Goal: Task Accomplishment & Management: Complete application form

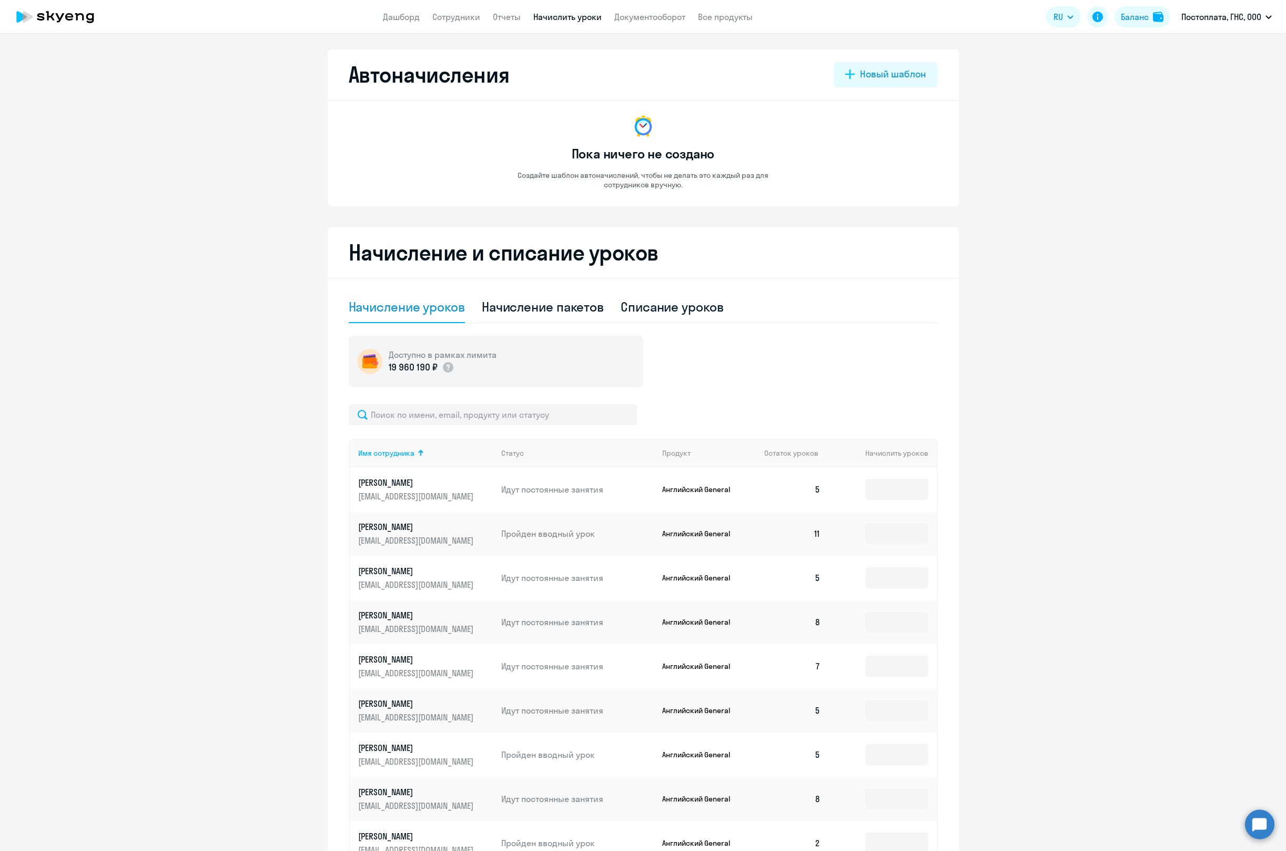
select select "10"
click at [401, 16] on link "Дашборд" at bounding box center [401, 17] width 37 height 11
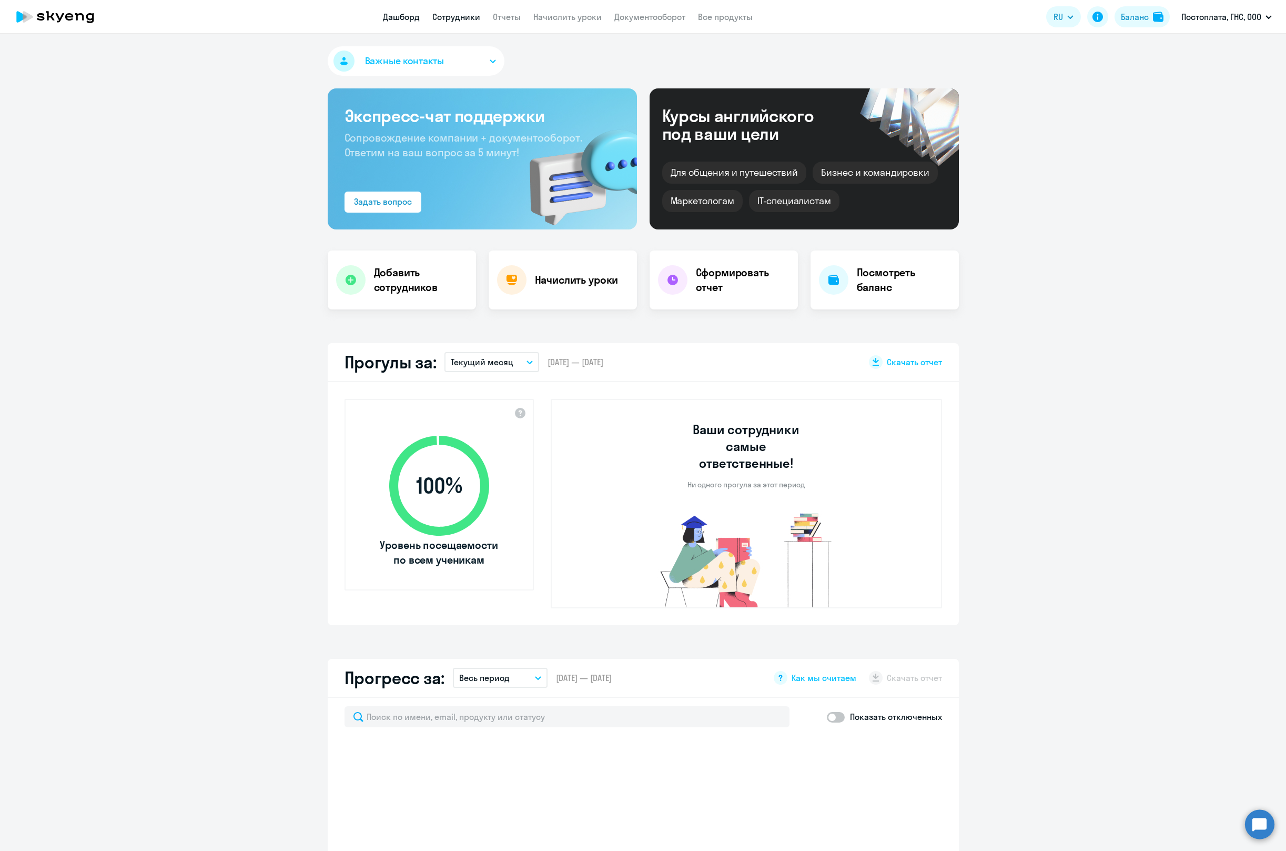
click at [454, 21] on link "Сотрудники" at bounding box center [456, 17] width 48 height 11
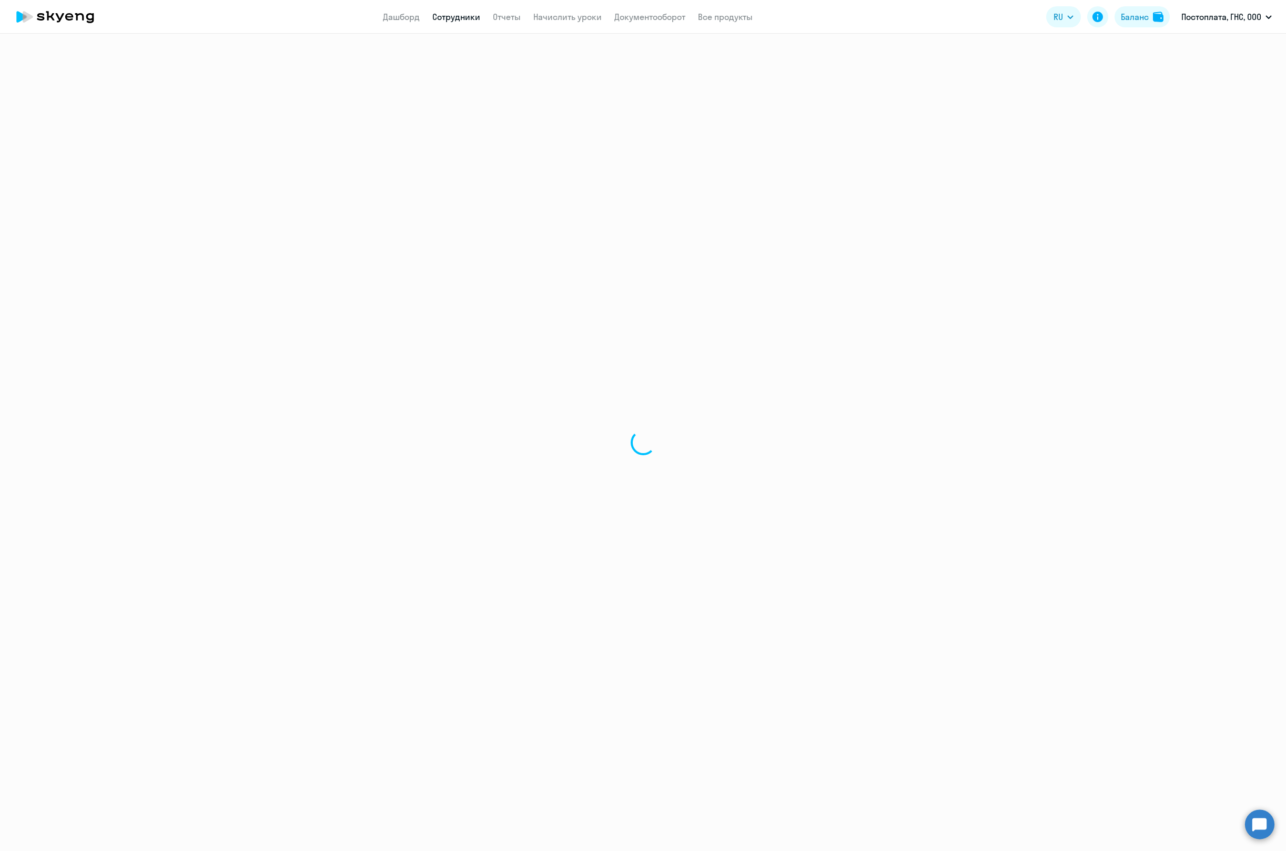
select select "30"
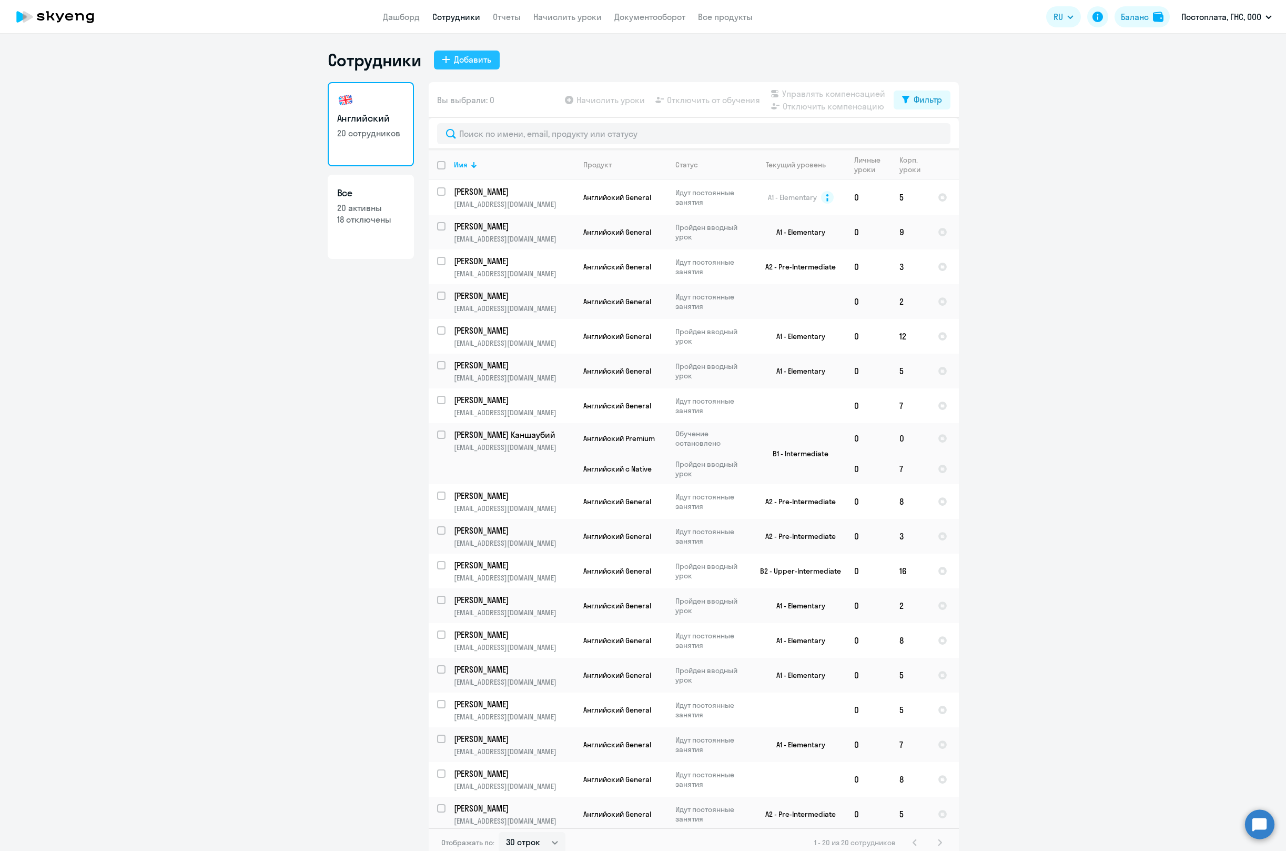
click at [469, 55] on div "Добавить" at bounding box center [472, 59] width 37 height 13
select select "english_adult_not_native_speaker"
select select "3"
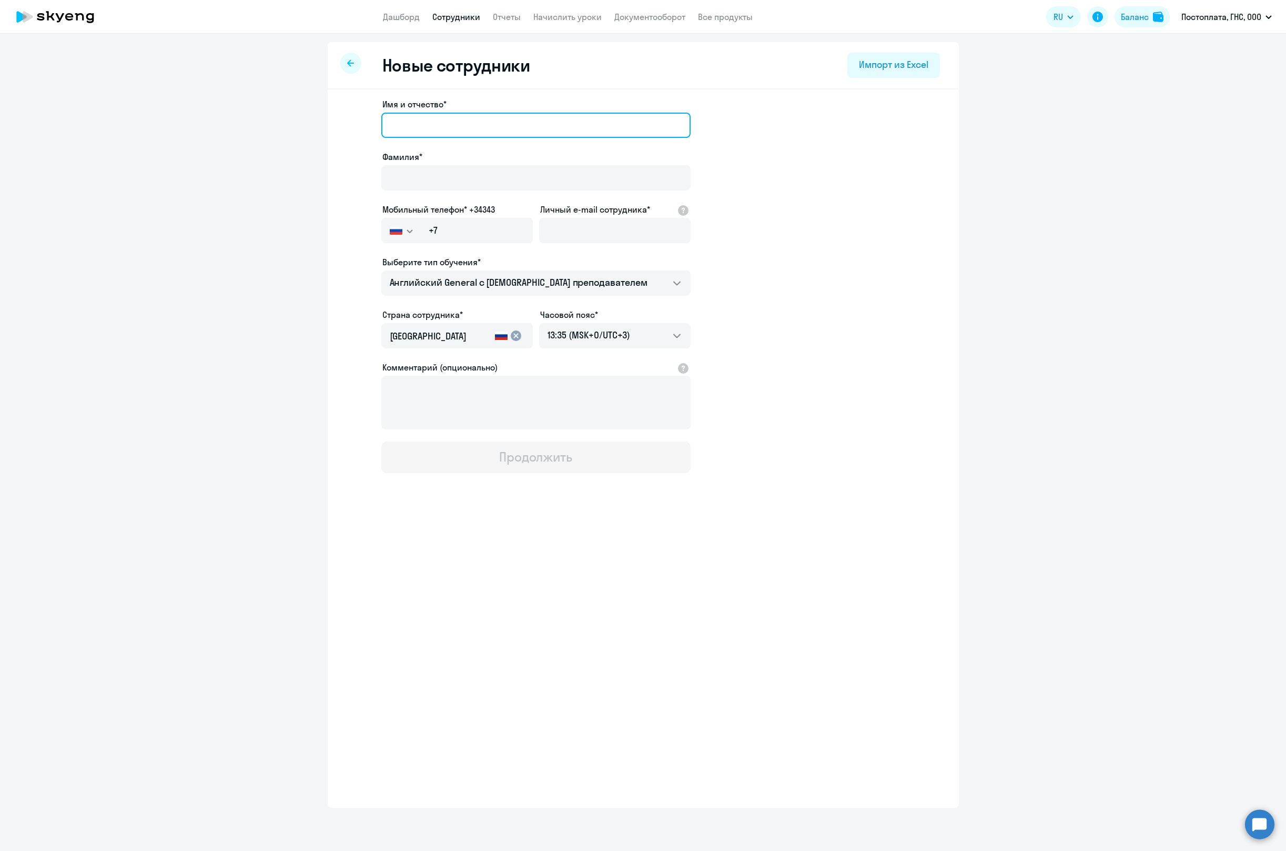
click at [487, 120] on input "Имя и отчество*" at bounding box center [535, 125] width 309 height 25
paste input "[PERSON_NAME]"
type input "[PERSON_NAME]"
click at [418, 167] on input "Фамилия*" at bounding box center [535, 177] width 309 height 25
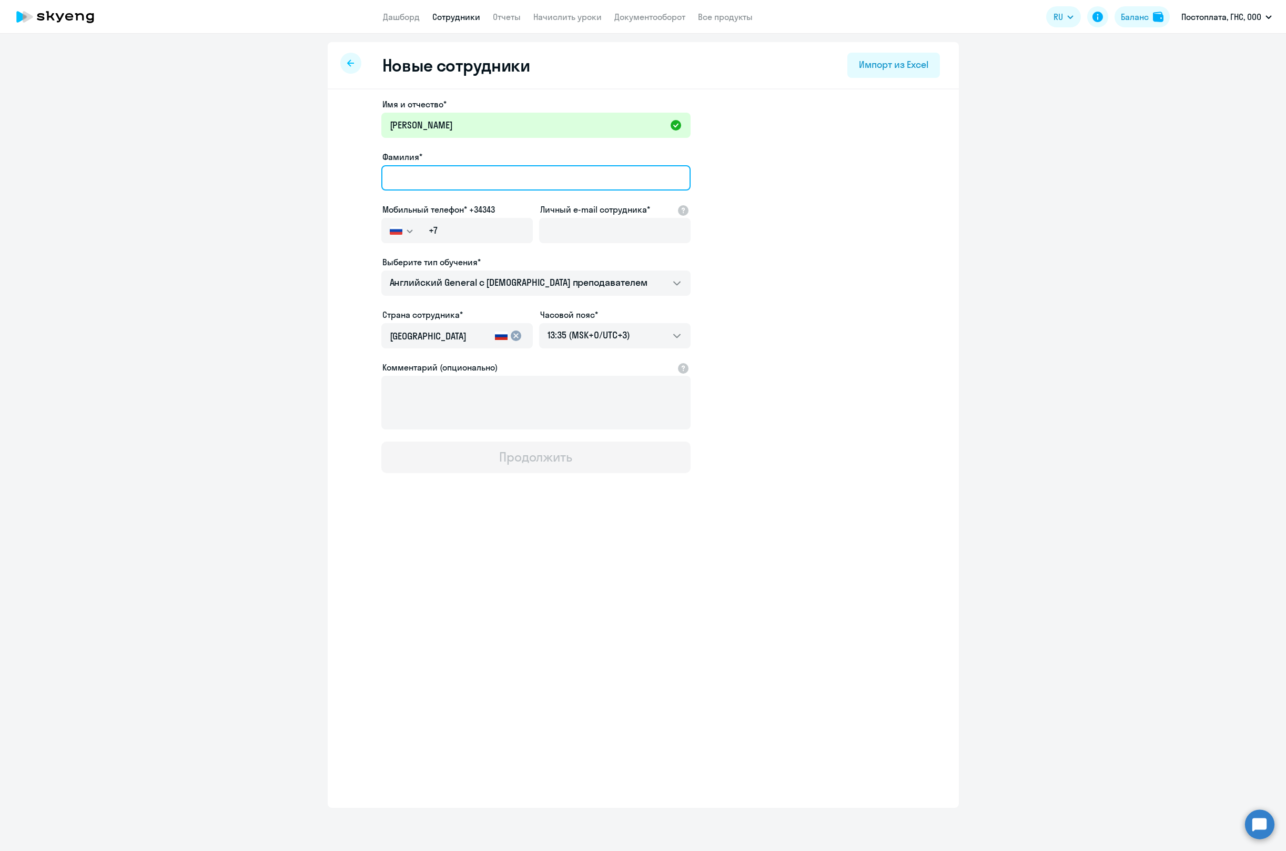
paste input "[PERSON_NAME]"
type input "[PERSON_NAME]"
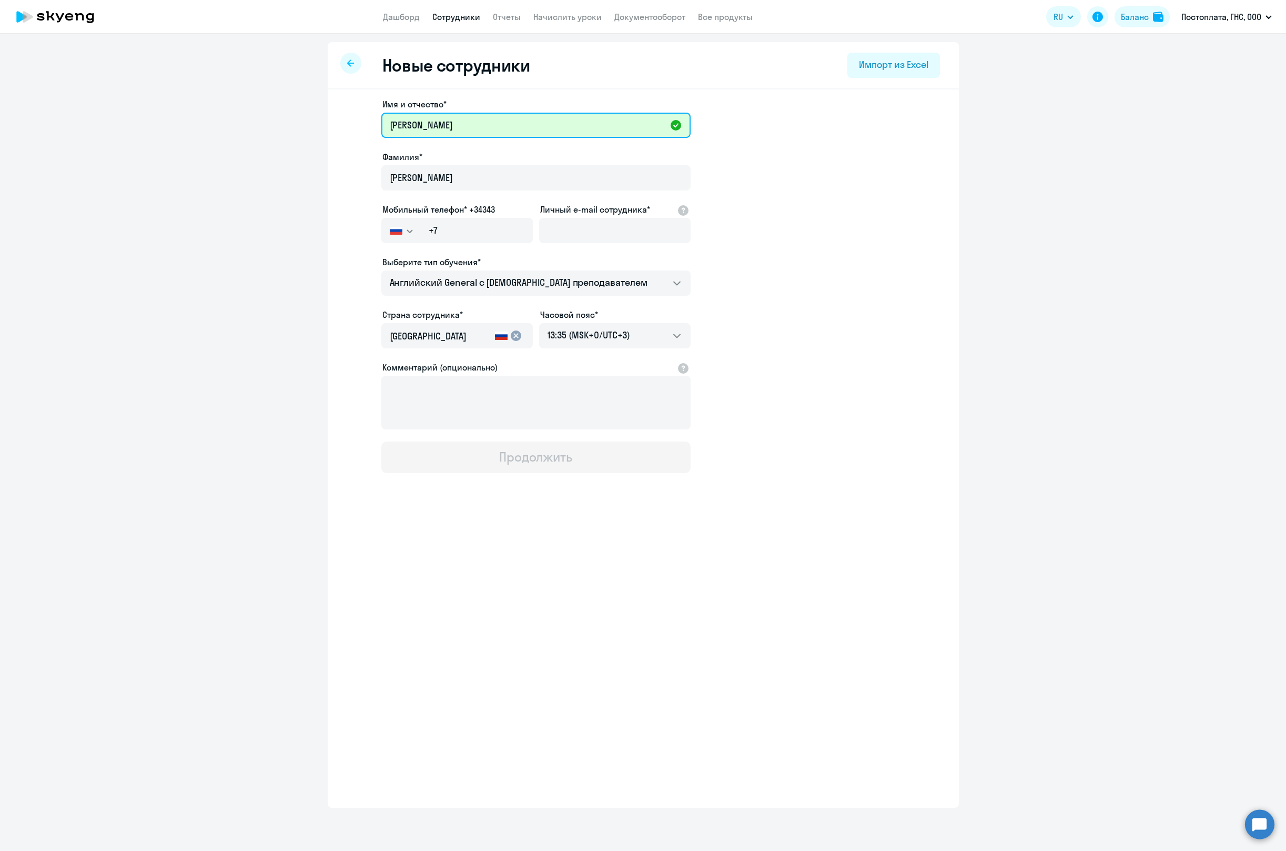
click at [546, 126] on input "[PERSON_NAME]" at bounding box center [535, 125] width 309 height 25
drag, startPoint x: 433, startPoint y: 126, endPoint x: 301, endPoint y: 141, distance: 132.4
click at [301, 141] on ng-component "Новые сотрудники Импорт из Excel Имя и отчество* [PERSON_NAME]* [PERSON_NAME] т…" at bounding box center [643, 425] width 1286 height 766
type input "[PERSON_NAME]"
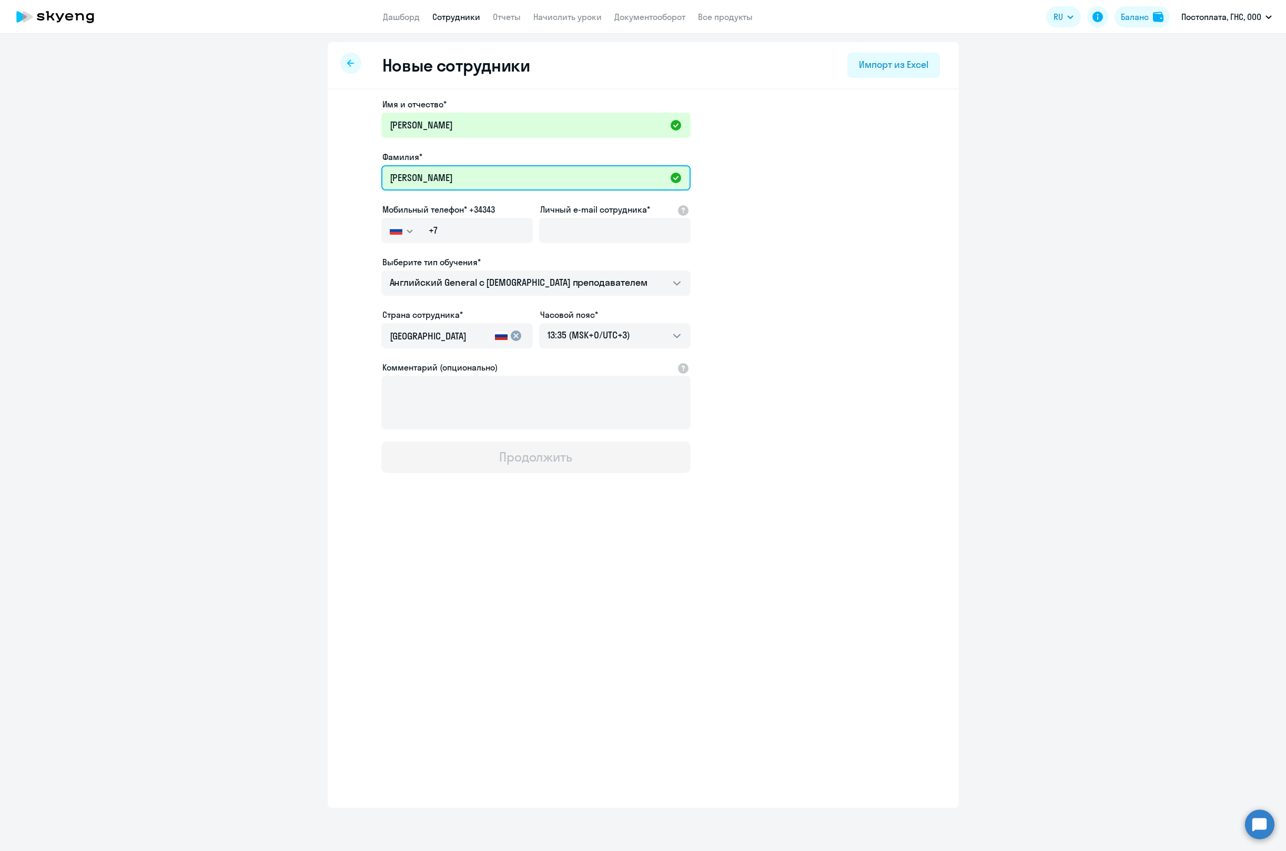
click at [559, 185] on input "[PERSON_NAME]" at bounding box center [535, 177] width 309 height 25
type input "[PERSON_NAME]"
click at [576, 236] on input "Личный e-mail сотрудника*" at bounding box center [615, 230] width 152 height 25
paste input "[EMAIL_ADDRESS][PERSON_NAME][DOMAIN_NAME]"
type input "[EMAIL_ADDRESS][PERSON_NAME][DOMAIN_NAME]"
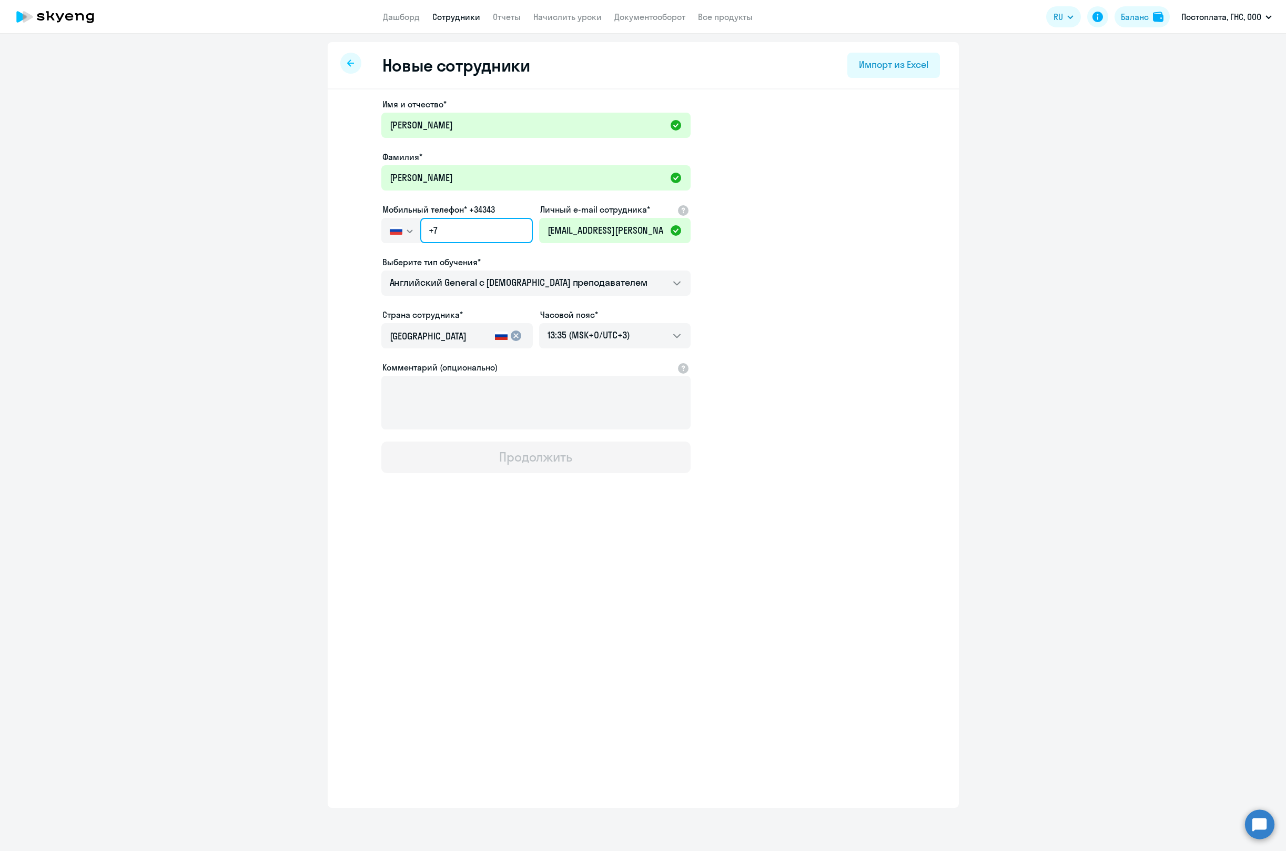
click at [467, 226] on input "+7" at bounding box center [476, 230] width 112 height 25
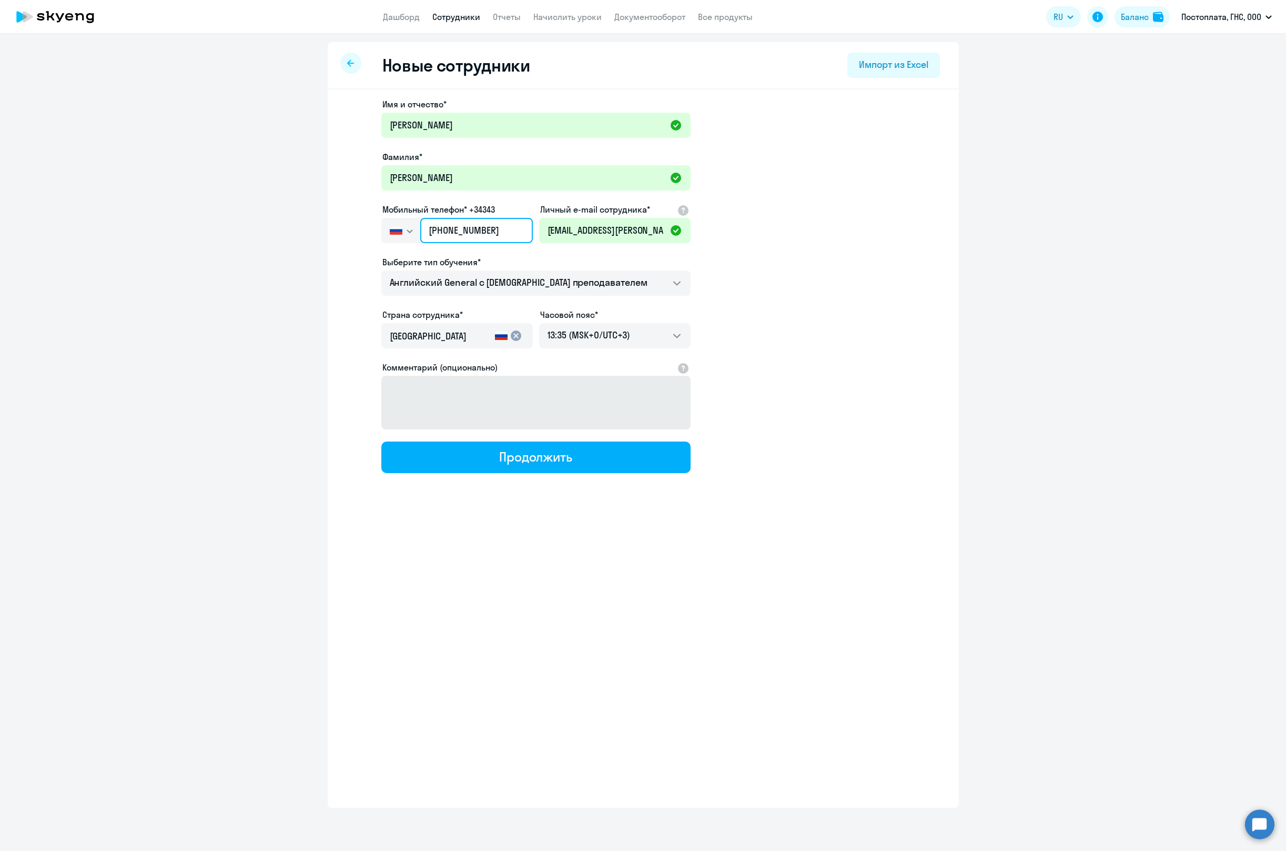
type input "[PHONE_NUMBER]"
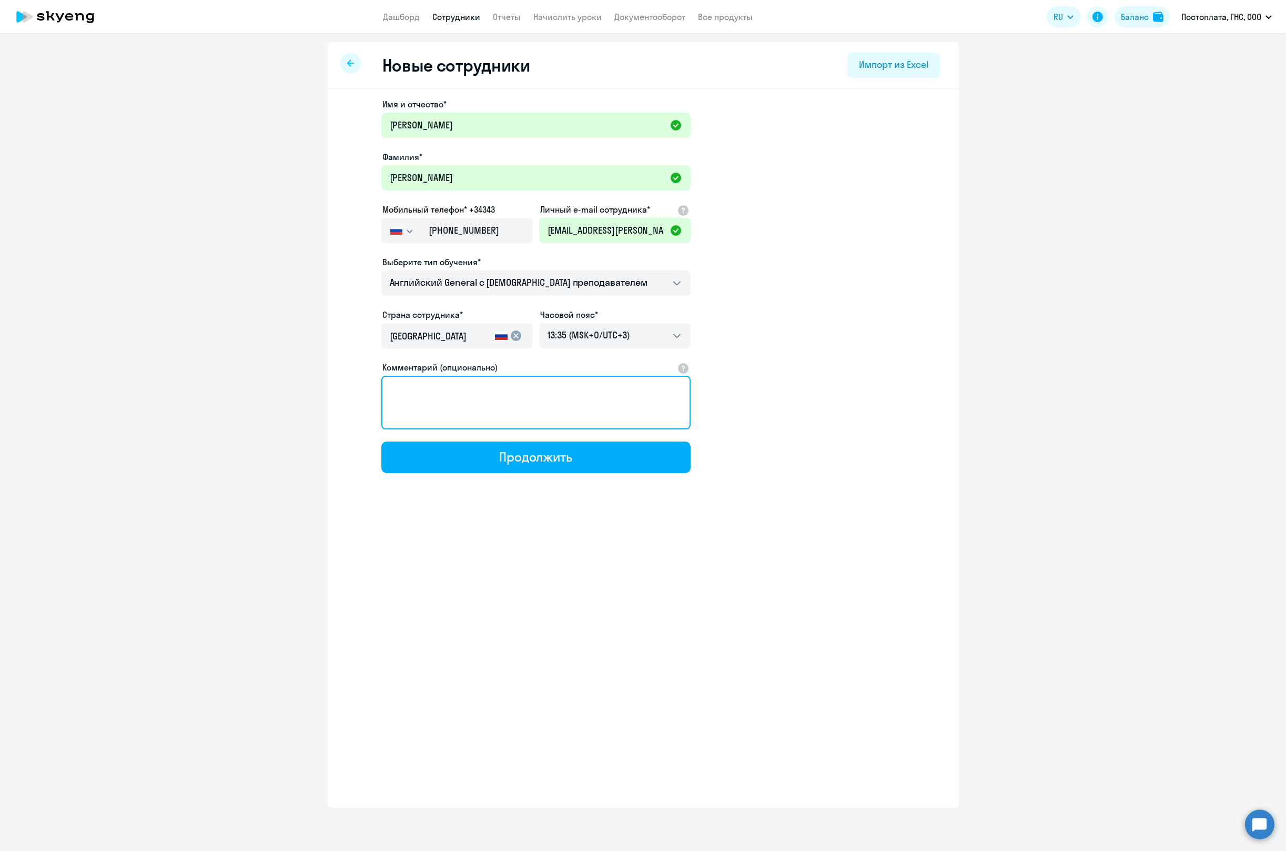
click at [563, 401] on textarea "Комментарий (опционально)" at bounding box center [535, 403] width 309 height 54
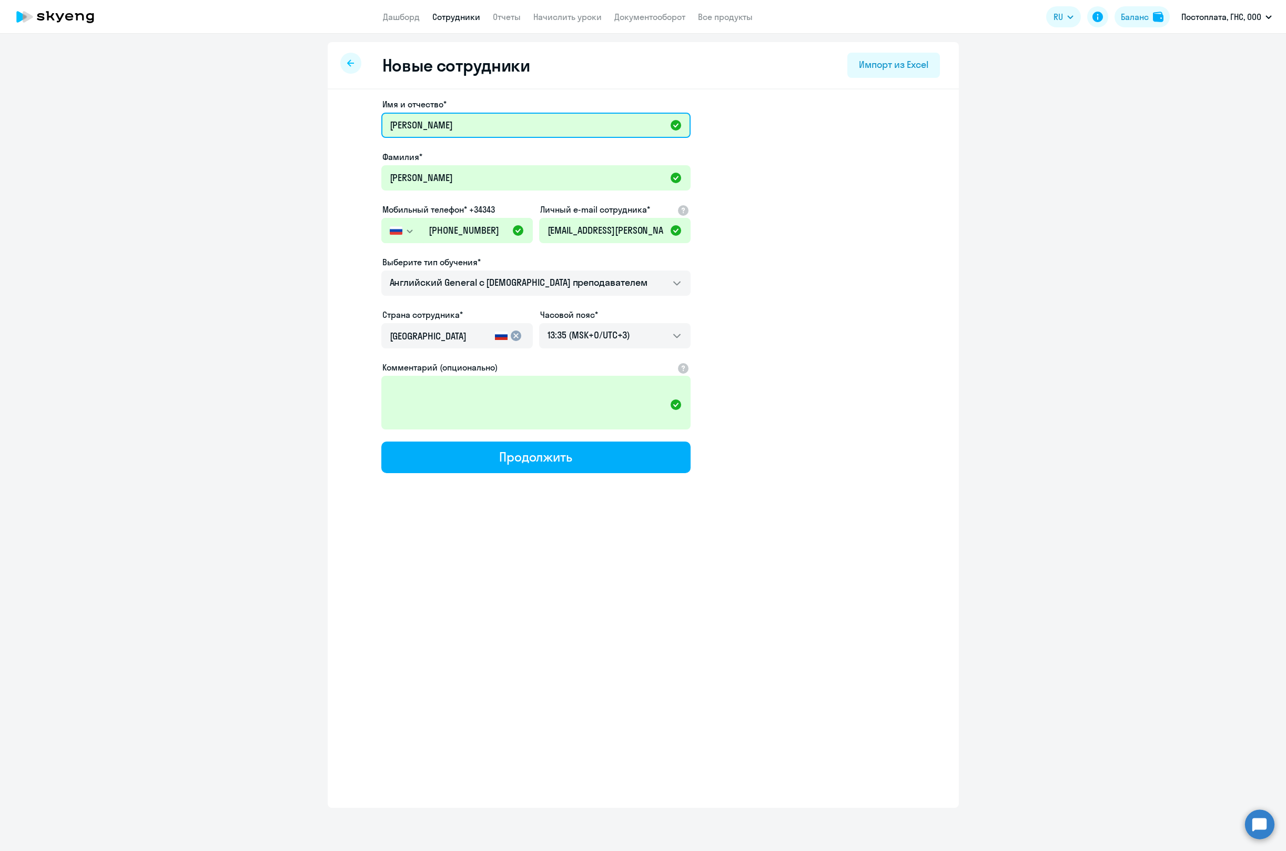
click at [388, 130] on input "[PERSON_NAME]" at bounding box center [535, 125] width 309 height 25
click at [840, 200] on app-new-student-form "Имя и отчество* [PERSON_NAME]* [PERSON_NAME] Мобильный телефон* +34343 [GEOGRAP…" at bounding box center [644, 285] width 598 height 375
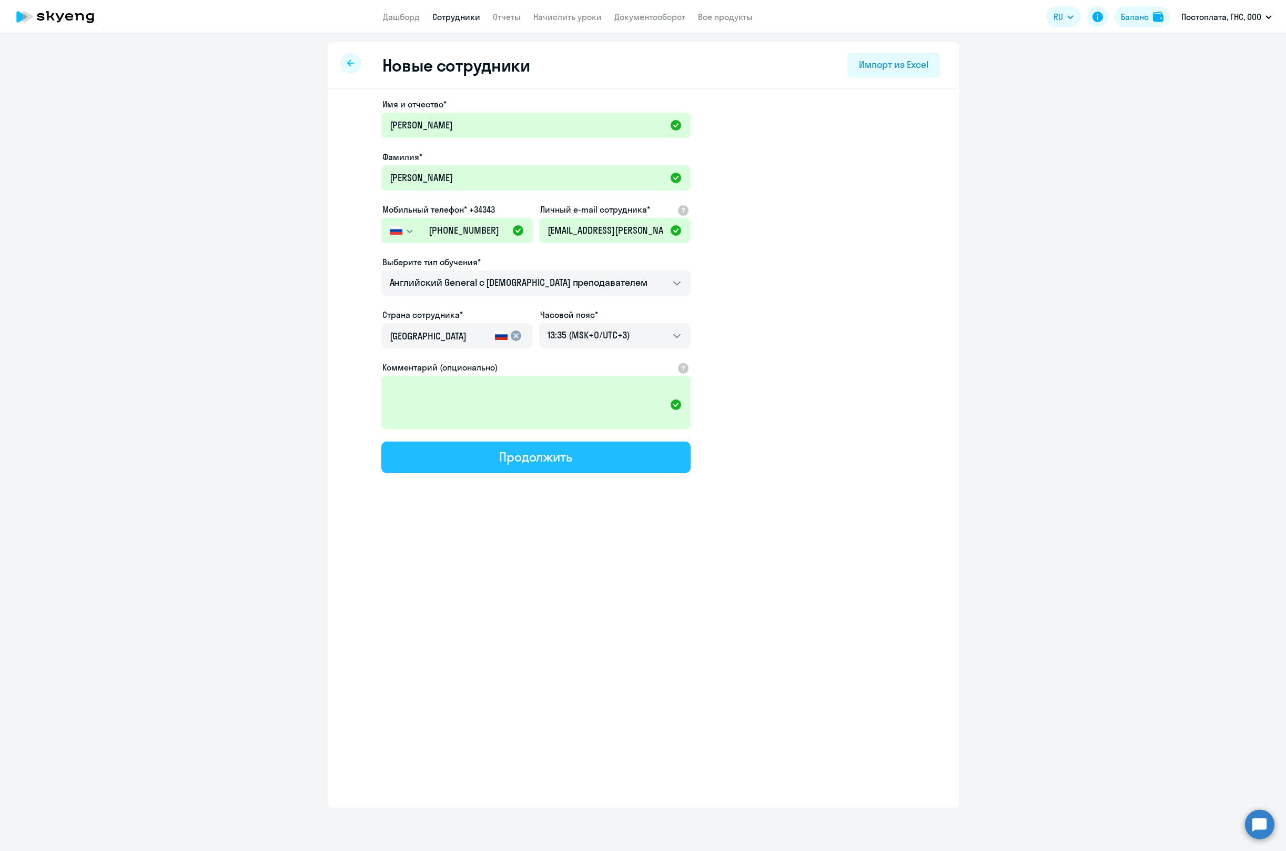
click at [529, 460] on div "Продолжить" at bounding box center [535, 456] width 73 height 17
select select "english_adult_not_native_speaker"
select select "3"
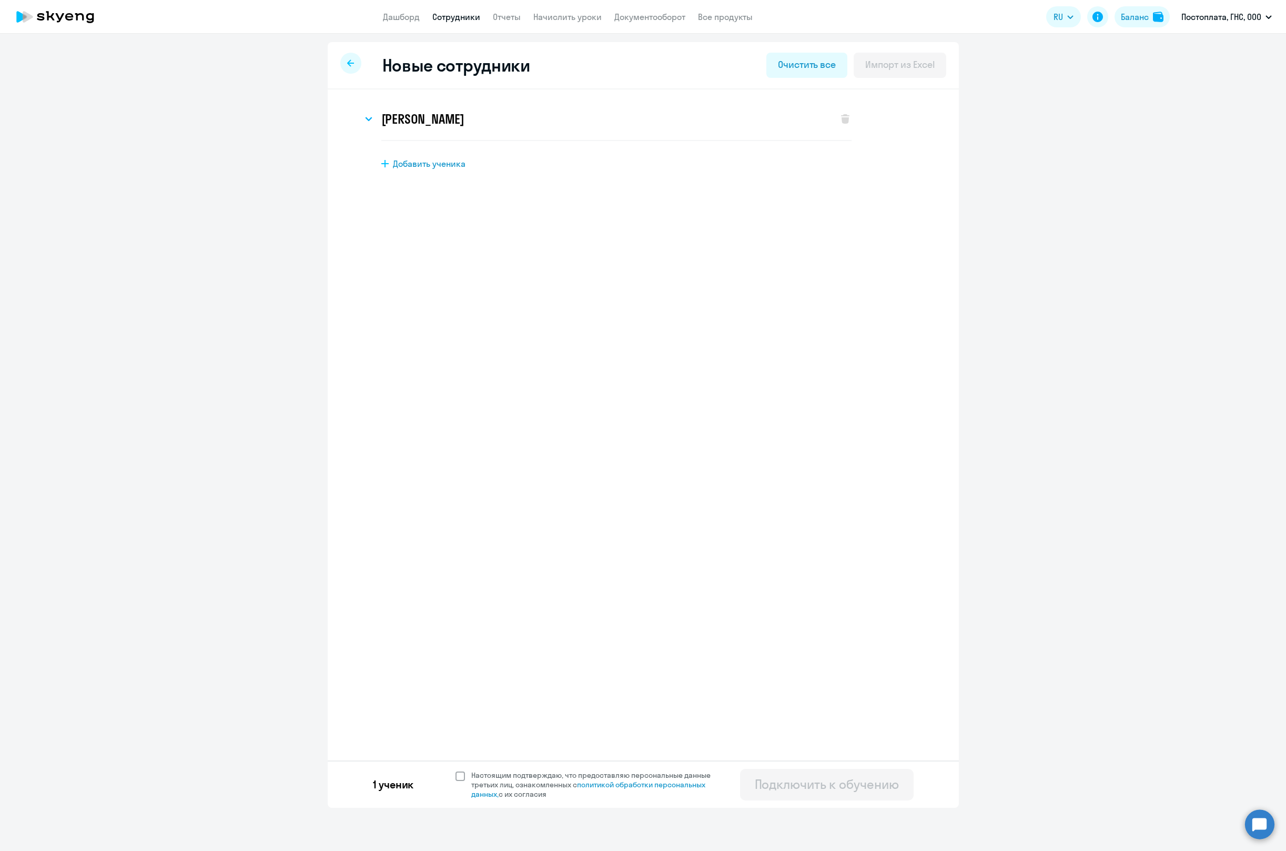
click at [463, 780] on span at bounding box center [460, 775] width 9 height 9
click at [456, 770] on input "Настоящим подтверждаю, что предоставляю персональные данные третьих лиц, ознако…" at bounding box center [455, 770] width 1 height 1
checkbox input "true"
click at [829, 783] on div "Подключить к обучению" at bounding box center [827, 784] width 144 height 17
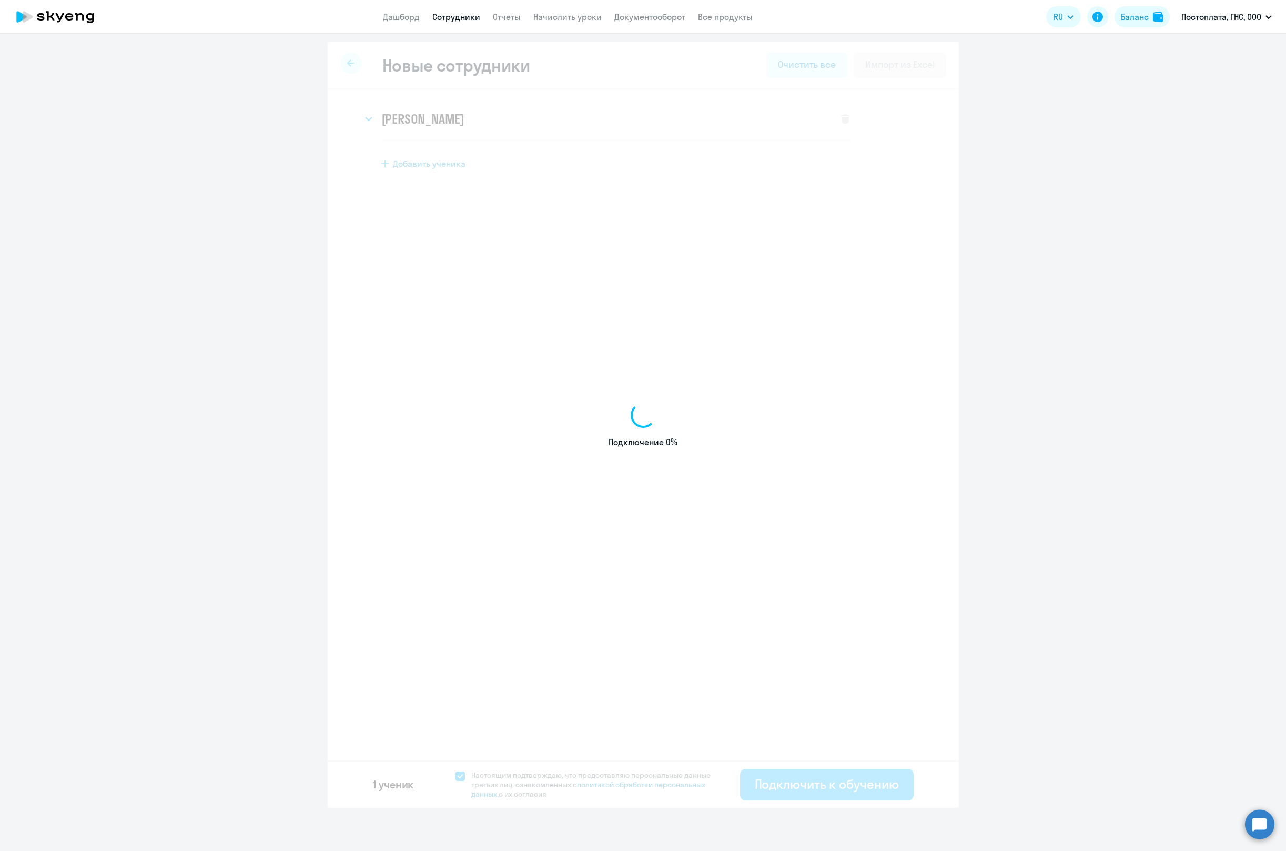
select select "english_adult_not_native_speaker"
select select "3"
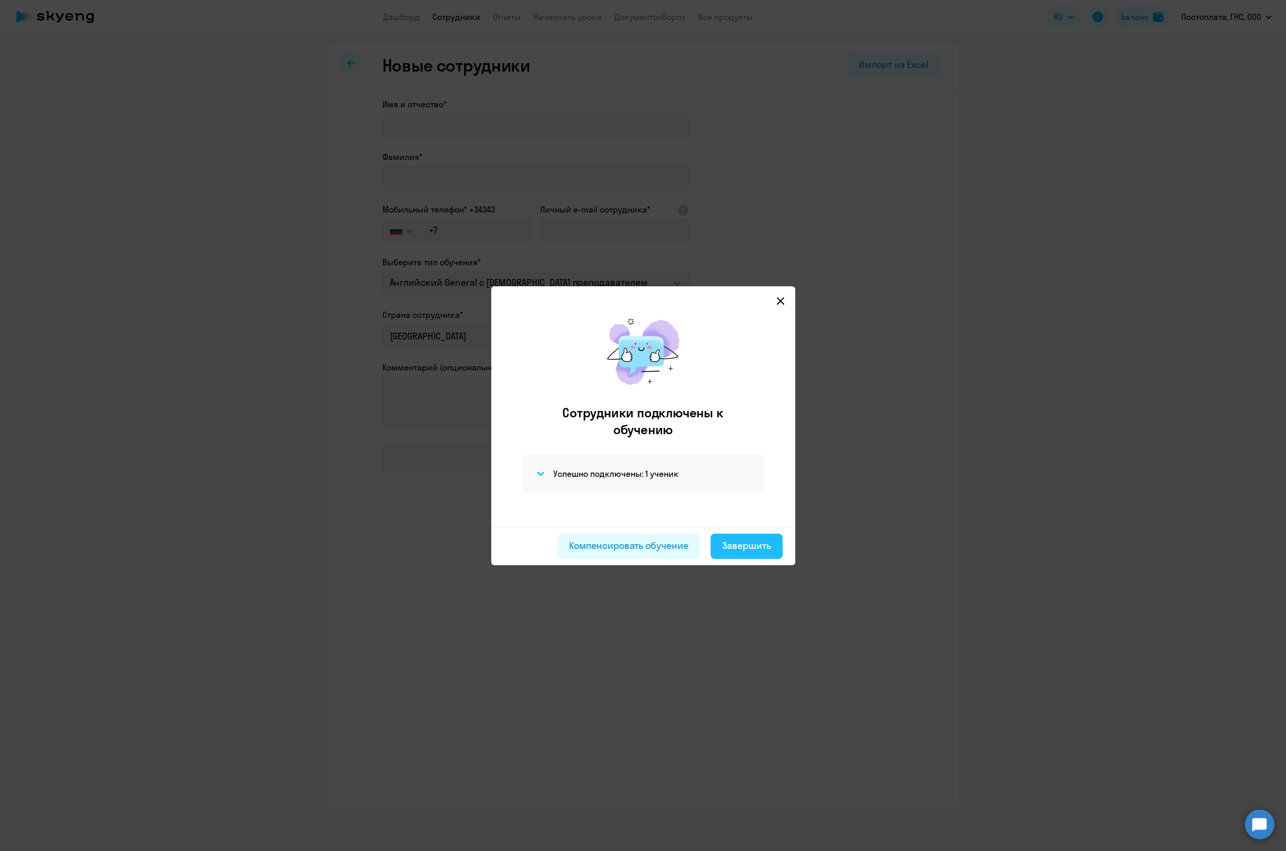
click at [753, 543] on div "Завершить" at bounding box center [746, 546] width 49 height 14
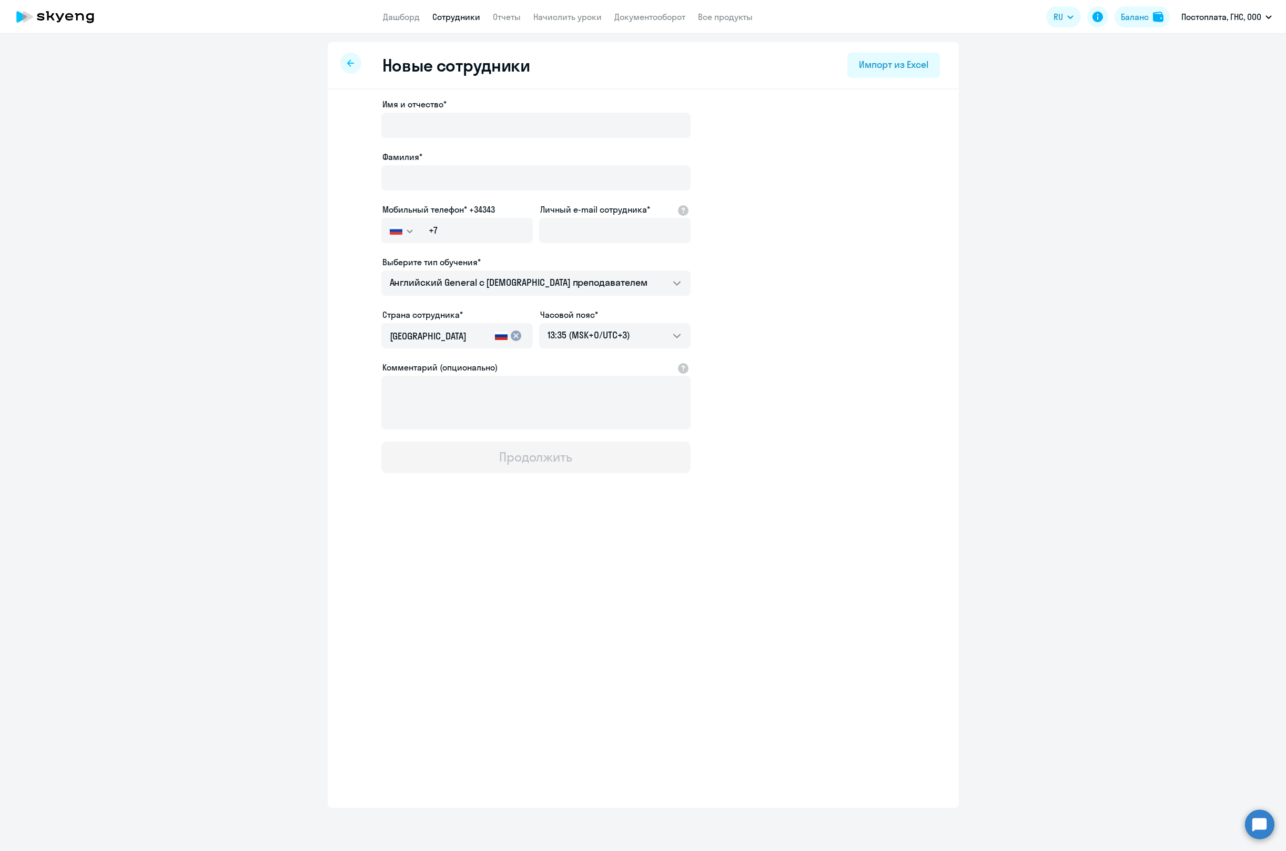
select select "30"
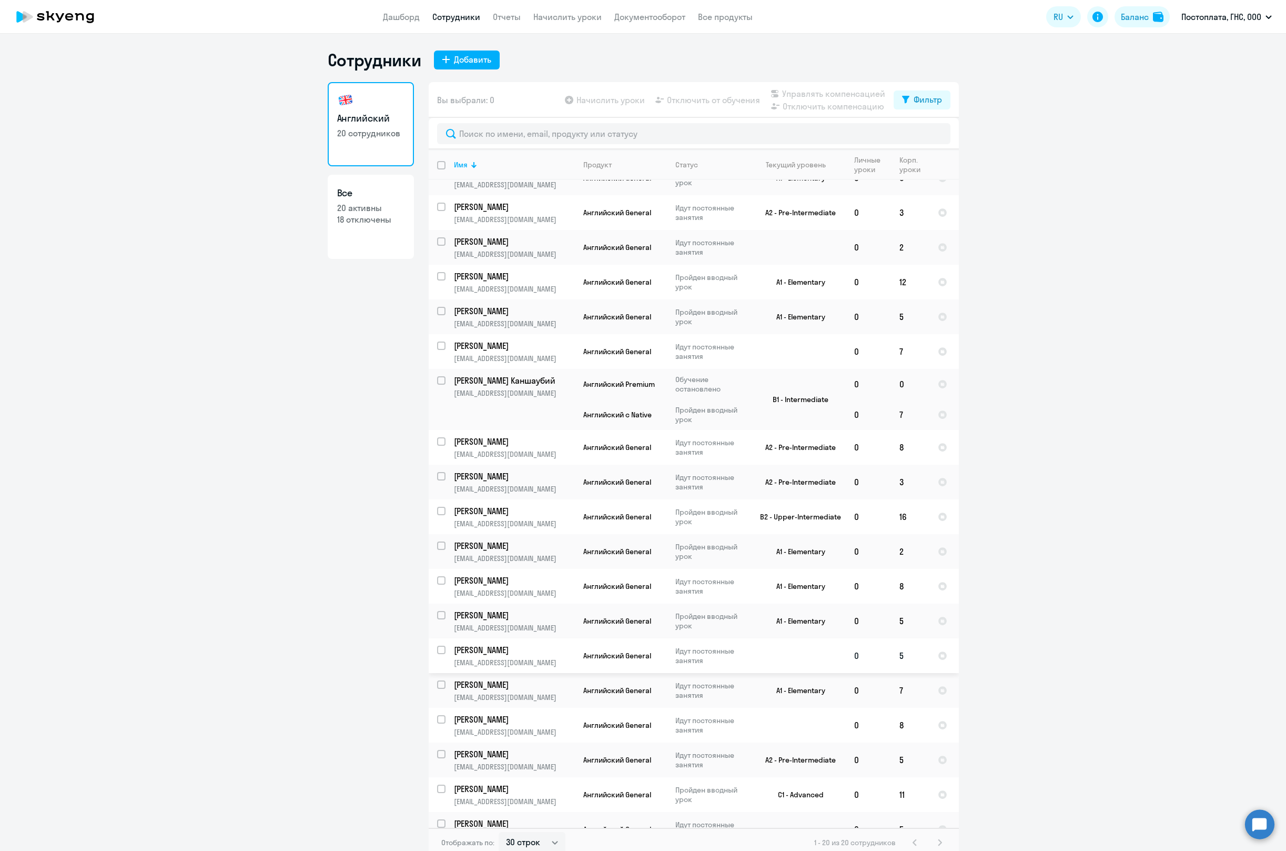
scroll to position [6, 0]
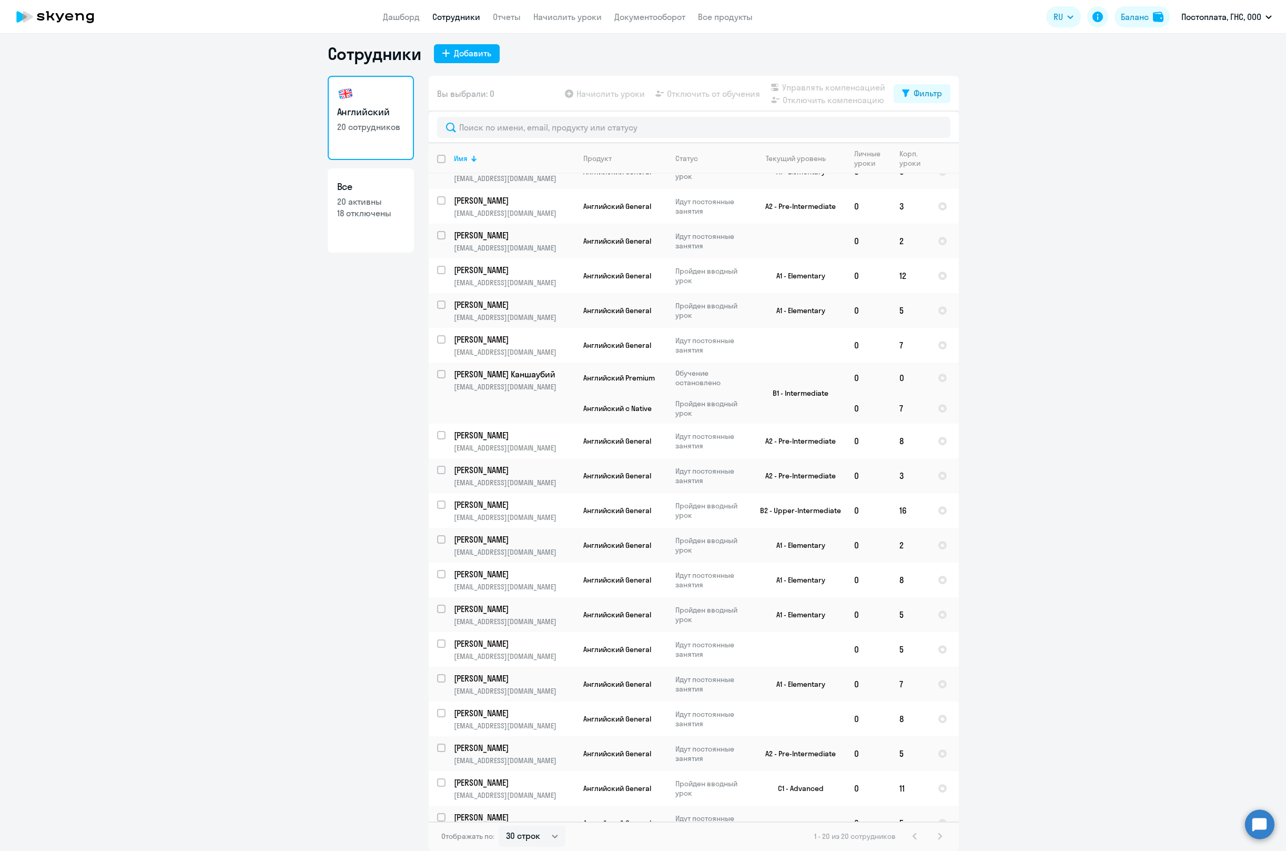
click at [932, 837] on div "1 - 20 из 20 сотрудников" at bounding box center [880, 836] width 132 height 13
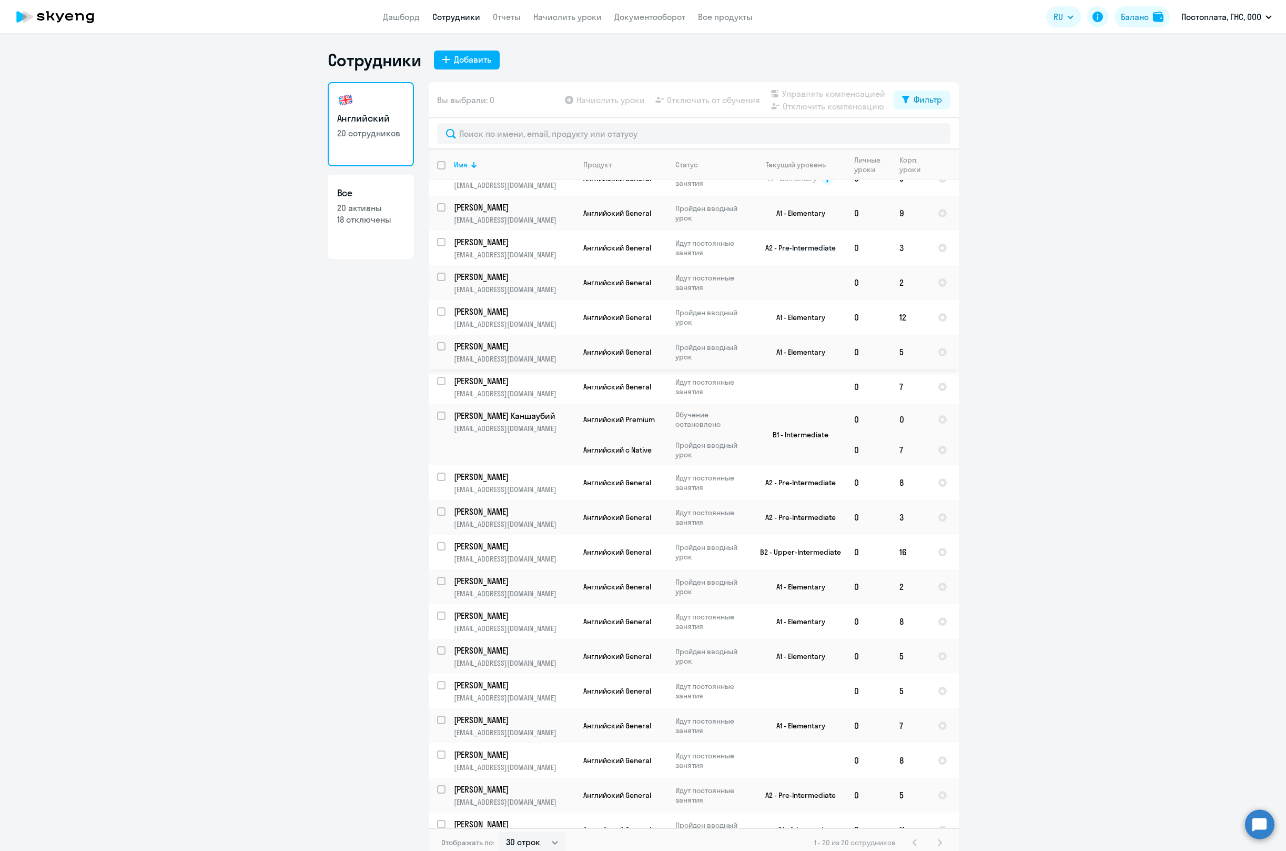
scroll to position [0, 0]
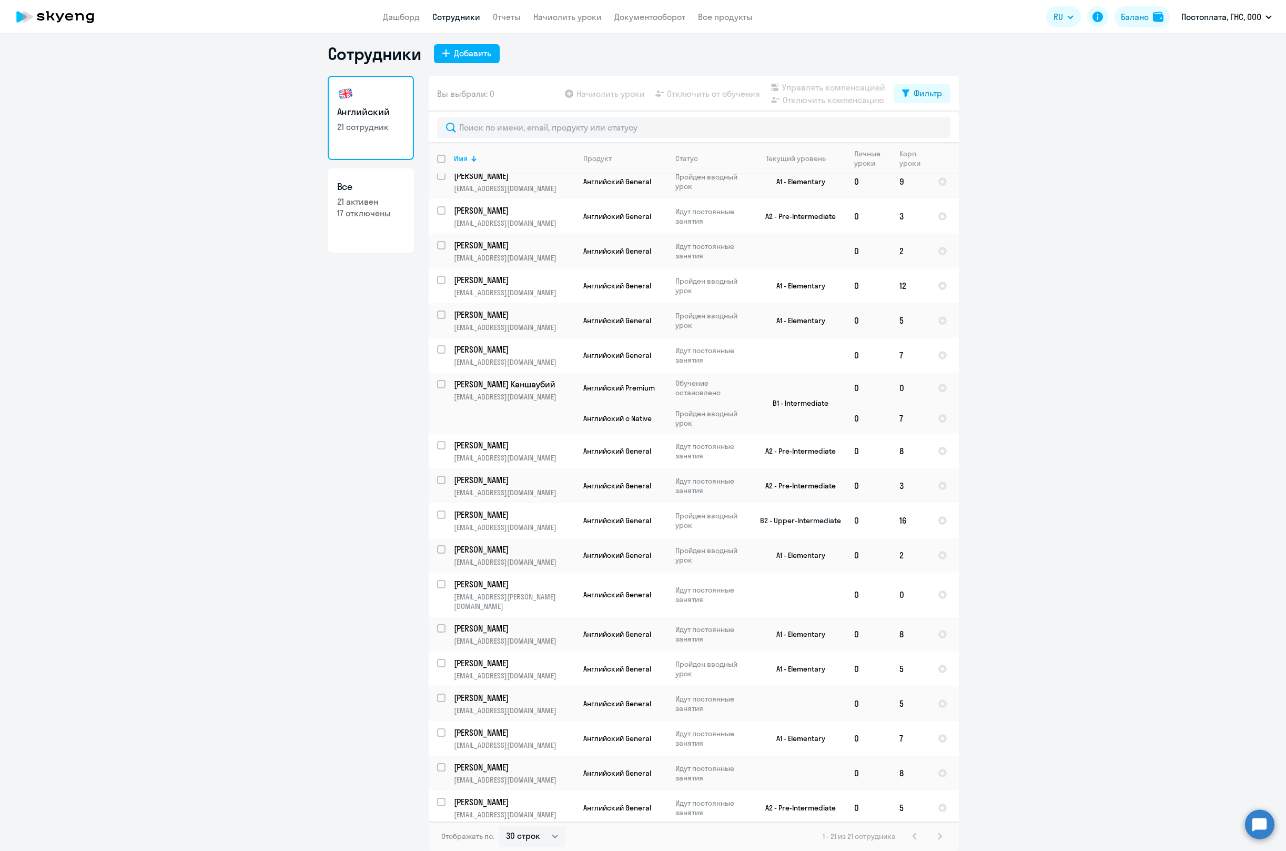
scroll to position [88, 0]
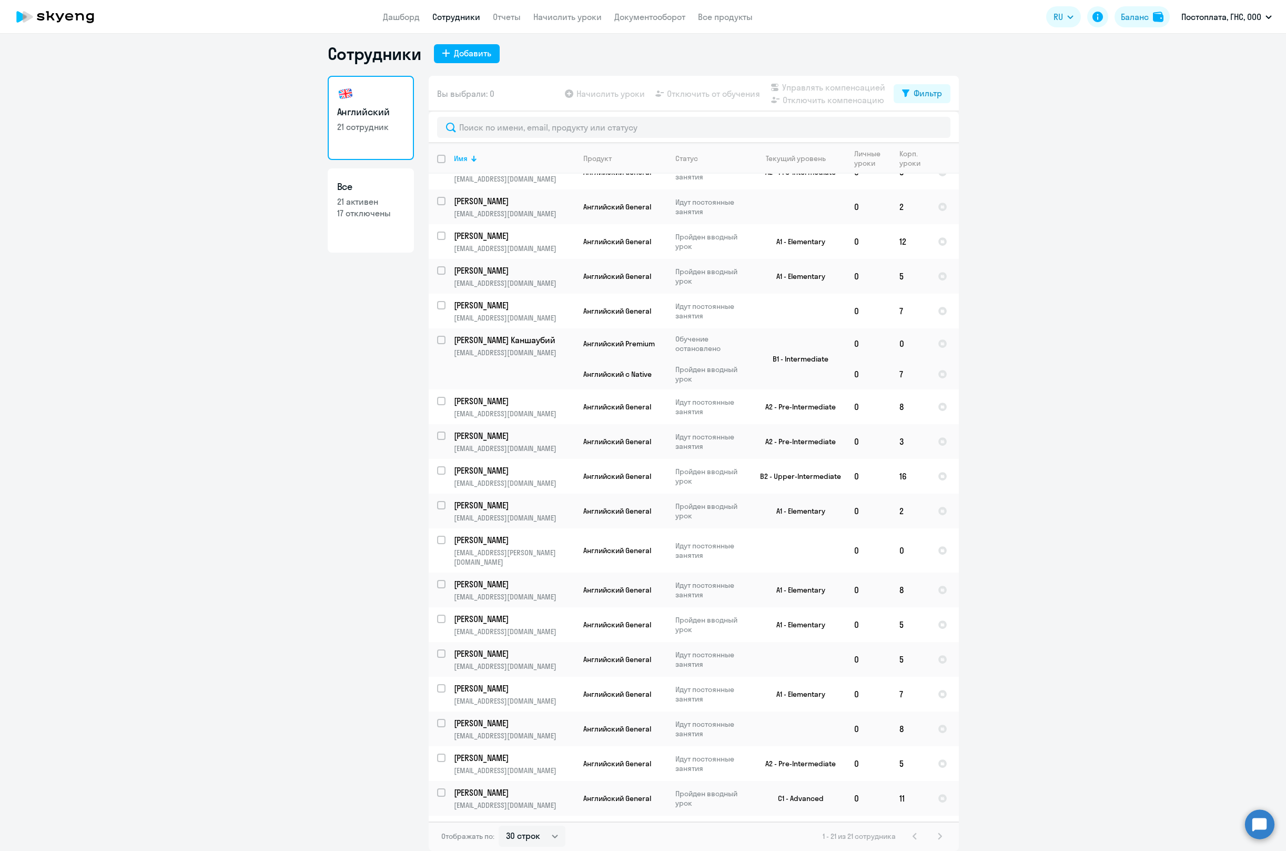
click at [931, 835] on div "1 - 21 из 21 сотрудника" at bounding box center [885, 836] width 124 height 13
click at [547, 837] on select "30 строк 50 строк 100 строк" at bounding box center [532, 835] width 67 height 21
select select "100"
click at [499, 825] on select "30 строк 50 строк 100 строк" at bounding box center [532, 835] width 67 height 21
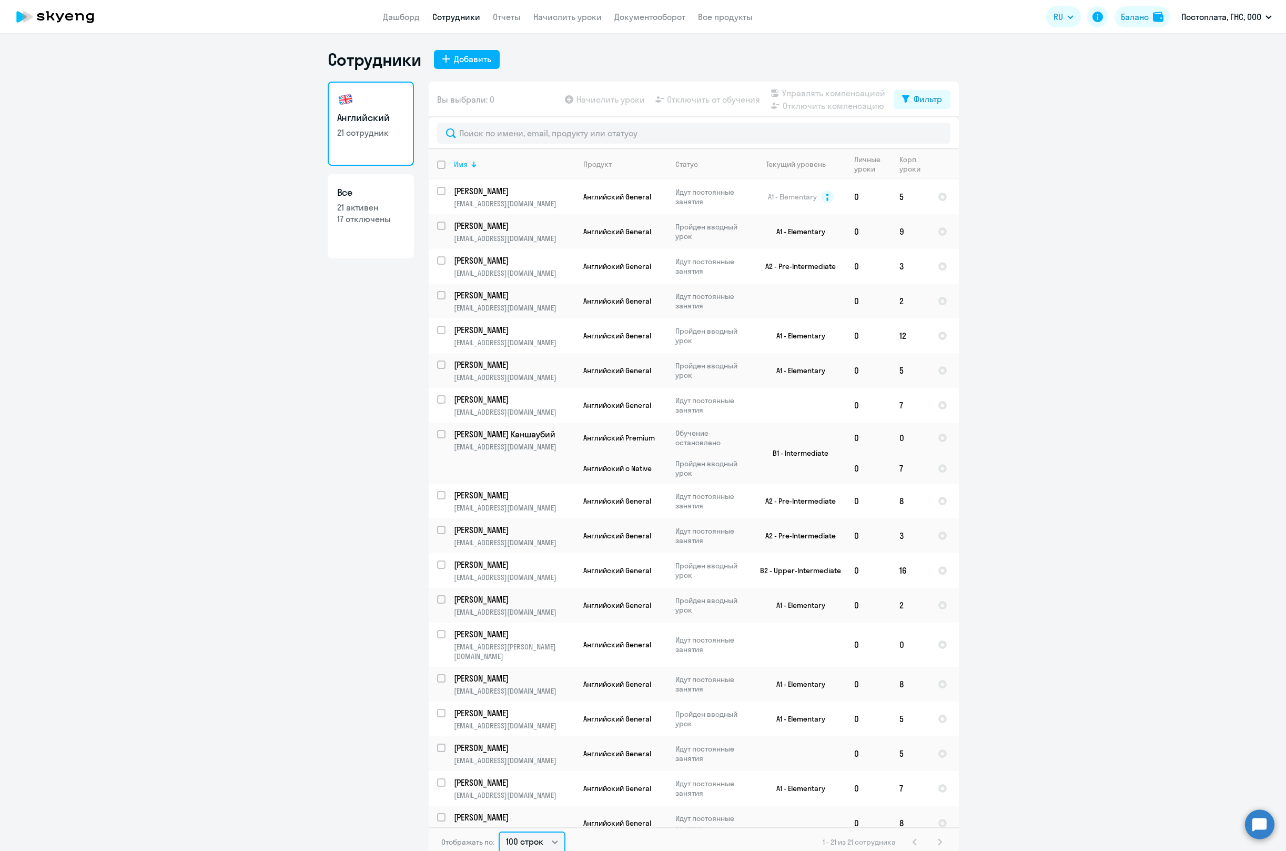
scroll to position [0, 0]
click at [412, 19] on link "Дашборд" at bounding box center [401, 17] width 37 height 11
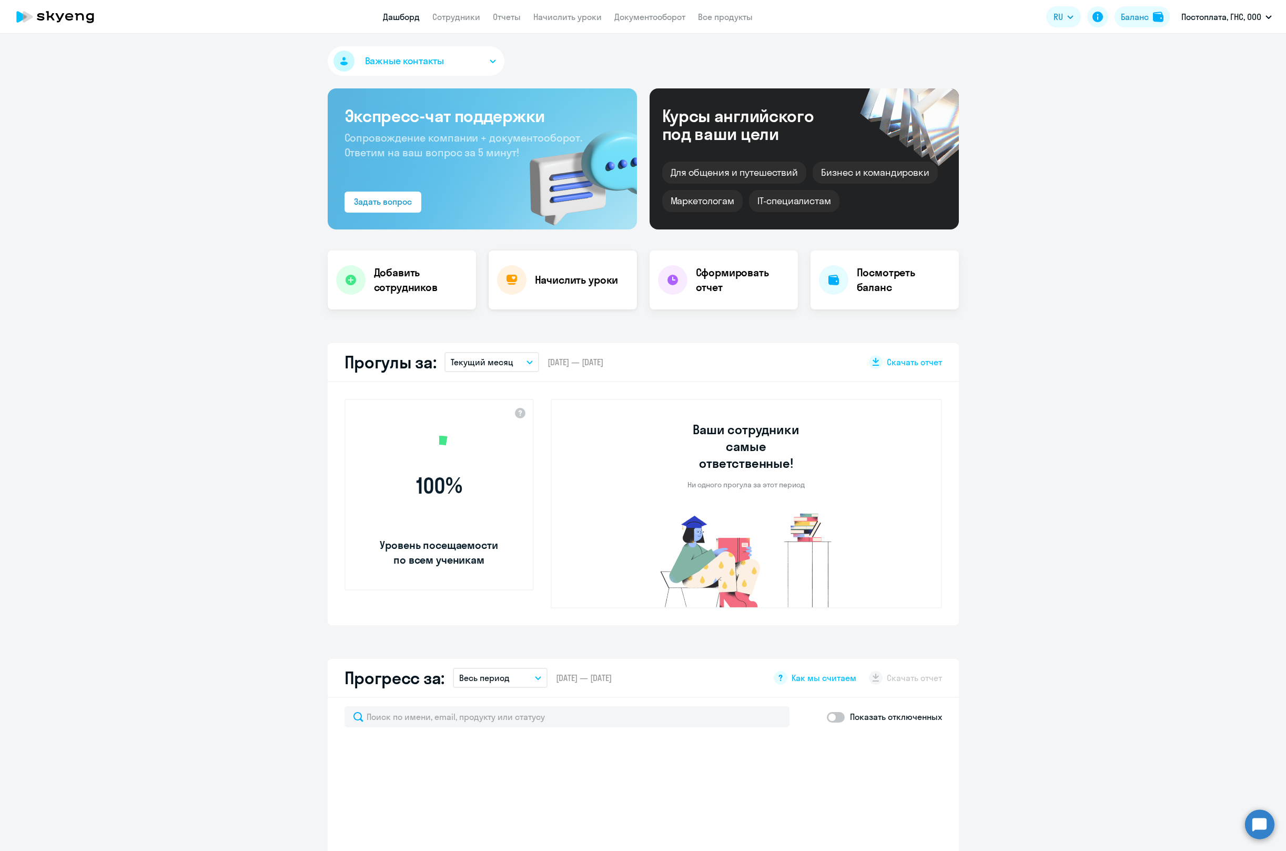
click at [551, 289] on div "Начислить уроки" at bounding box center [563, 279] width 148 height 59
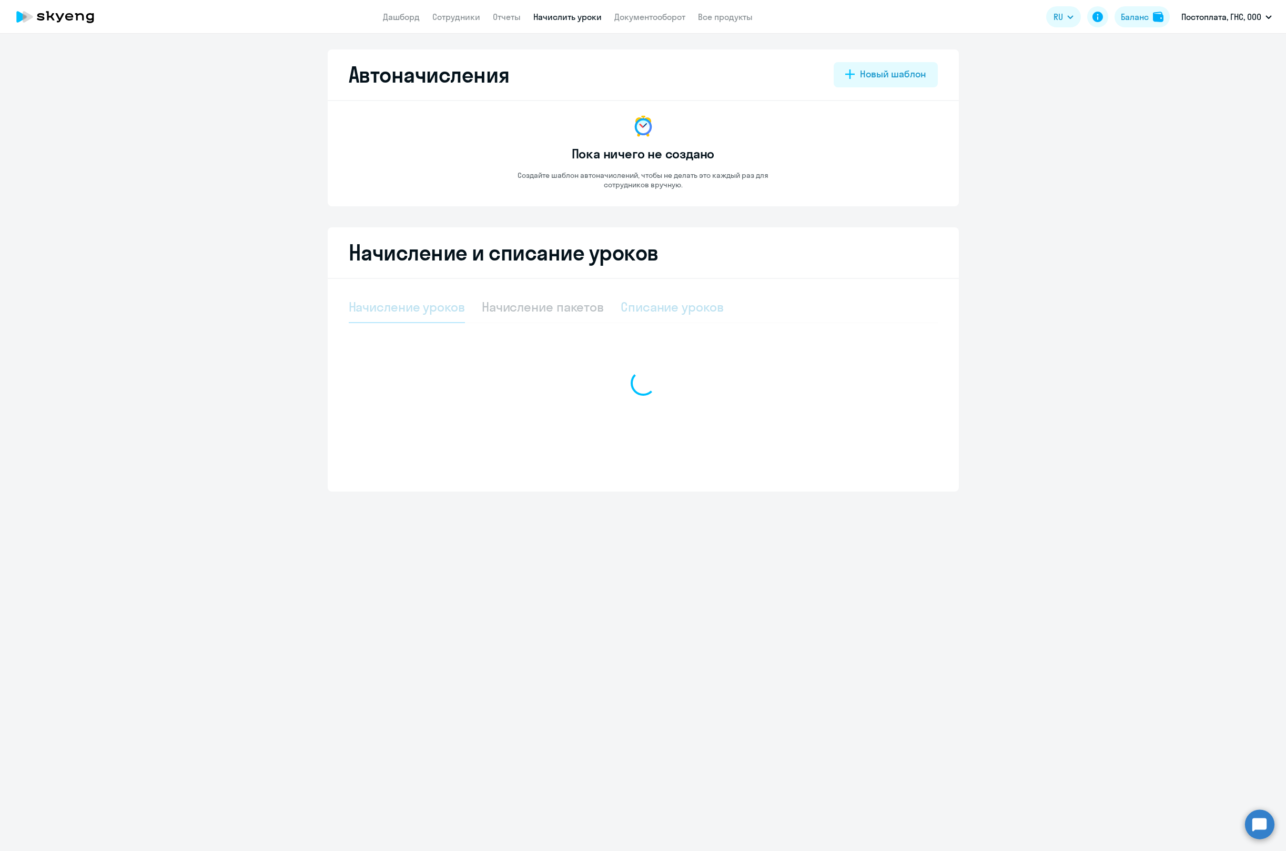
select select "10"
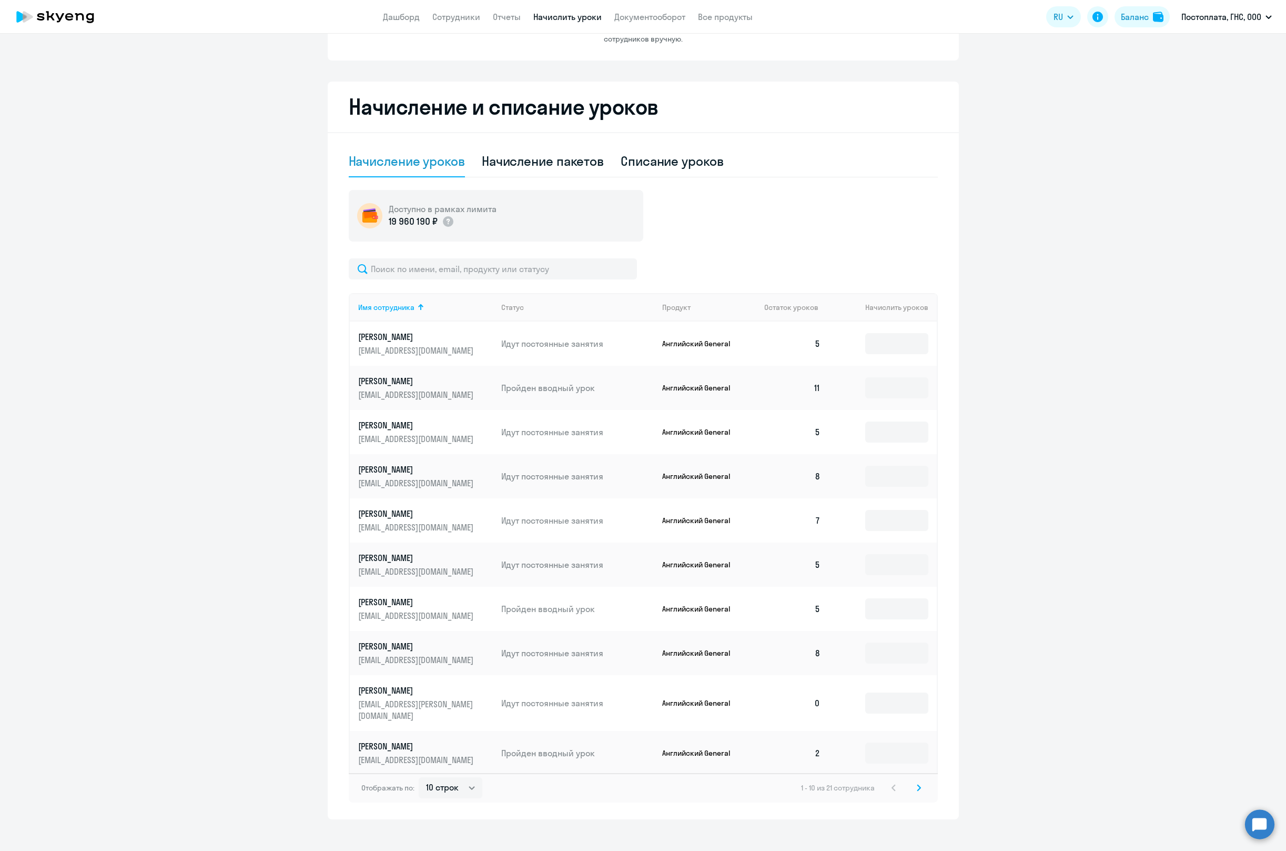
scroll to position [147, 0]
click at [917, 783] on icon at bounding box center [919, 786] width 4 height 7
click at [892, 775] on icon at bounding box center [894, 776] width 4 height 7
click at [892, 700] on input at bounding box center [896, 701] width 63 height 21
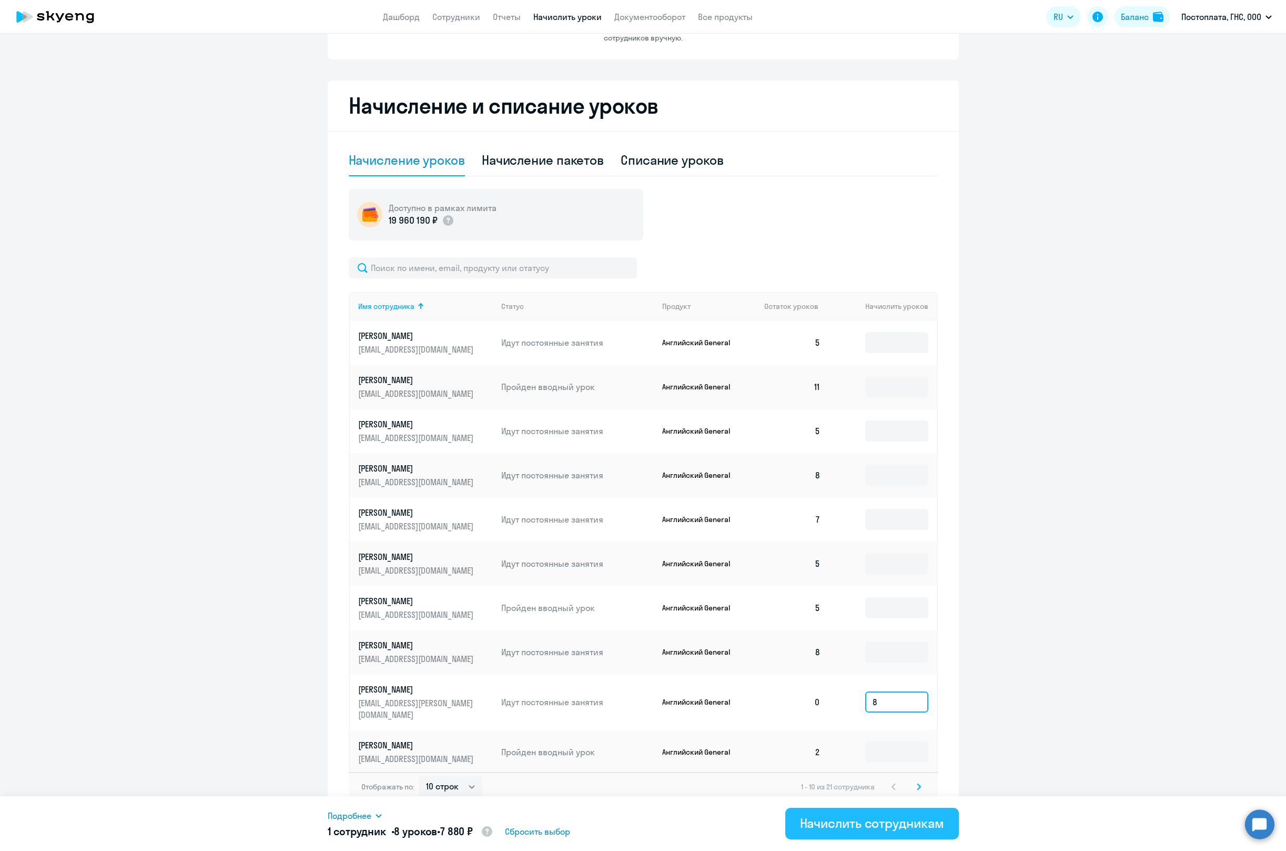
type input "8"
click at [901, 816] on div "Начислить сотрудникам" at bounding box center [872, 822] width 144 height 17
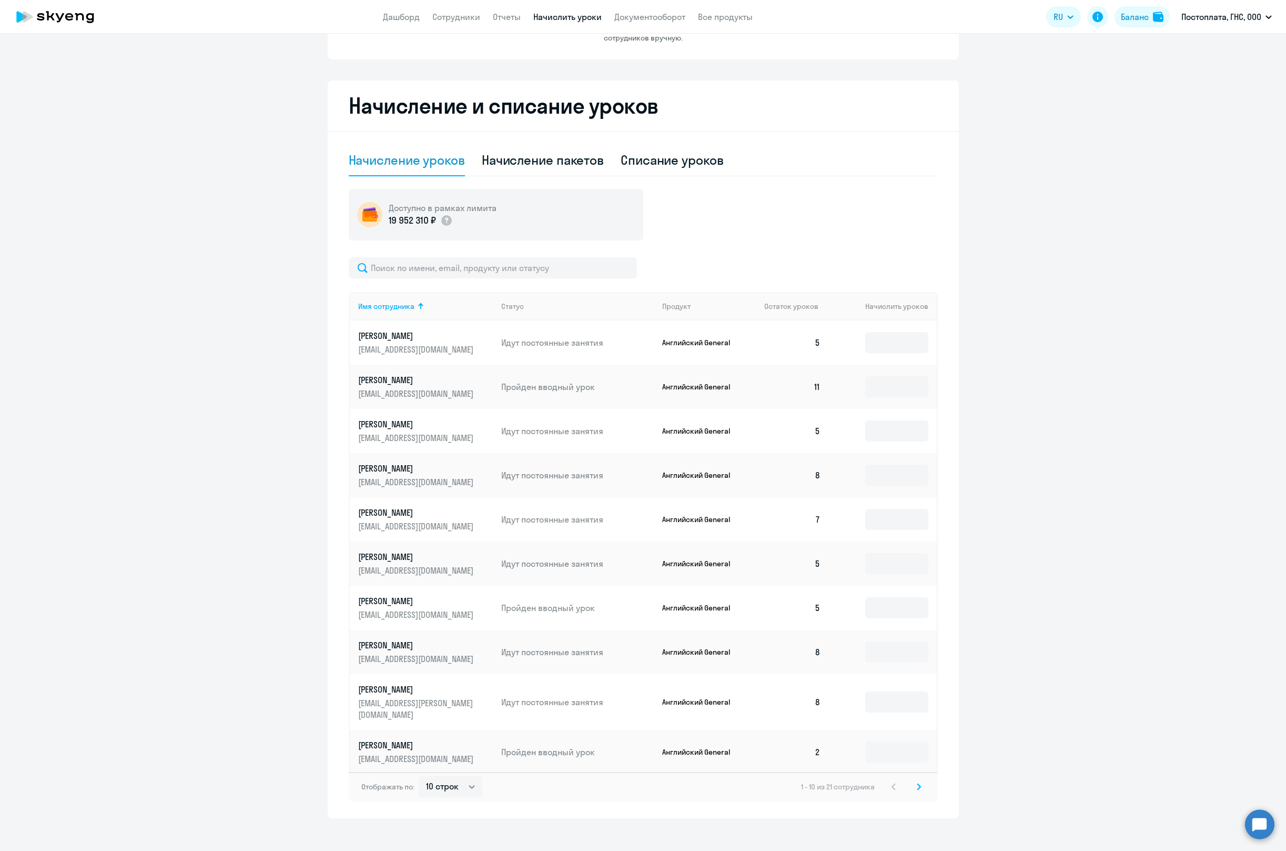
click at [130, 128] on ng-component "Автоначисления Новый шаблон Пока ничего не создано Создайте шаблон автоначислен…" at bounding box center [643, 360] width 1286 height 915
